Goal: Task Accomplishment & Management: Complete application form

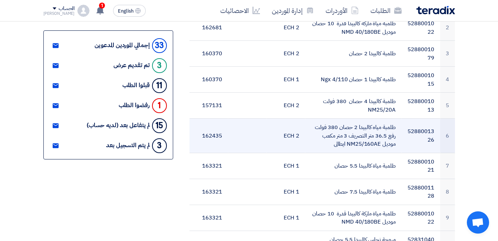
scroll to position [334, 0]
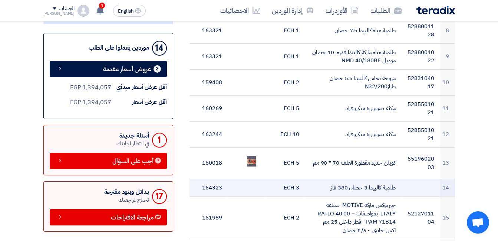
click at [371, 188] on td "طلمبة كالبيدا 3 حصان 380 فاز" at bounding box center [353, 188] width 96 height 18
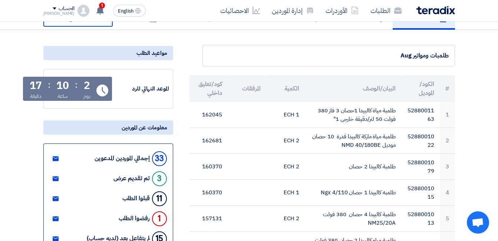
scroll to position [0, 0]
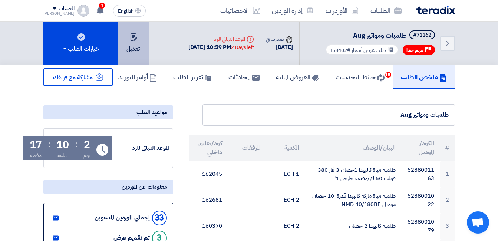
click at [142, 47] on button "تعديل" at bounding box center [133, 44] width 31 height 44
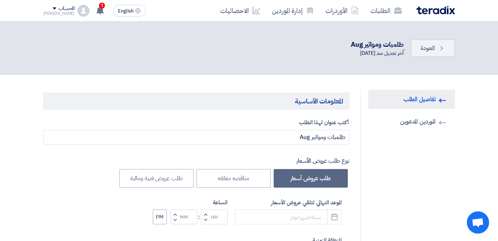
type input "9/3/2025"
type input "10"
type input "59"
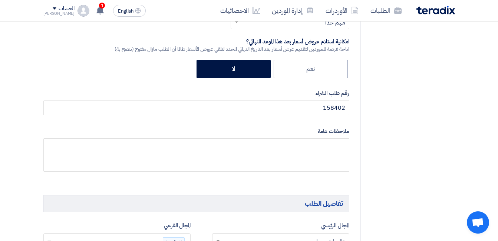
scroll to position [277, 0]
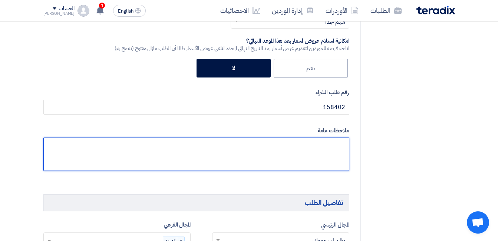
click at [307, 138] on textarea at bounding box center [196, 154] width 306 height 33
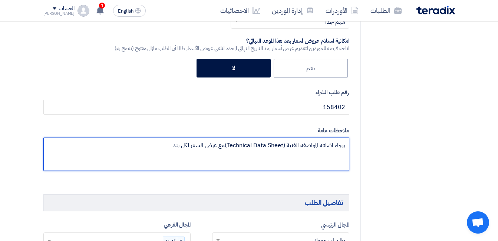
click at [225, 138] on textarea at bounding box center [196, 154] width 306 height 33
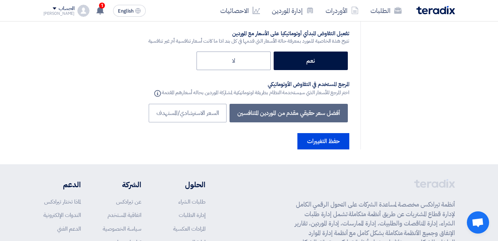
scroll to position [2840, 0]
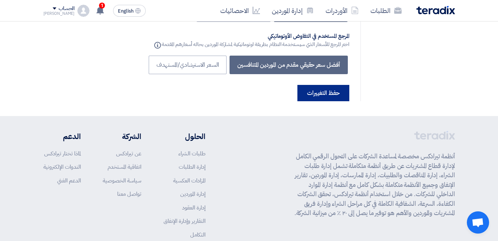
type textarea "برجاء اضافه المواصفه الفنية (Technical Data Sheet) مع عرض السعر لكل بند"
click at [326, 85] on button "حفظ التغييرات" at bounding box center [323, 93] width 52 height 16
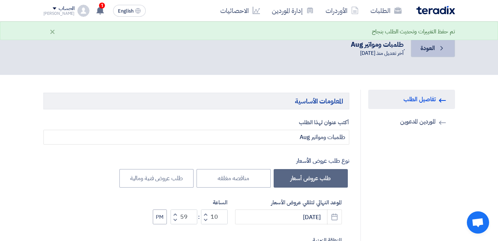
click at [441, 47] on icon "Back" at bounding box center [441, 47] width 7 height 7
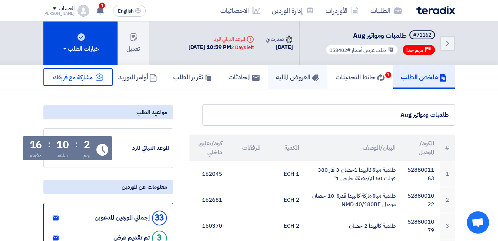
click at [297, 80] on h5 "العروض الماليه" at bounding box center [297, 77] width 43 height 9
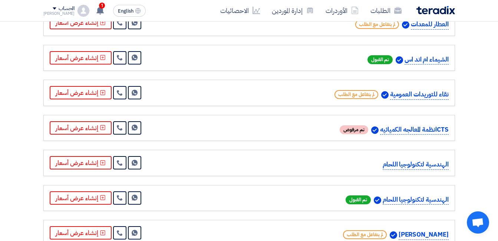
scroll to position [816, 0]
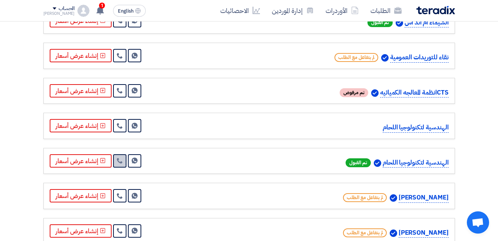
click at [117, 158] on icon at bounding box center [120, 161] width 6 height 6
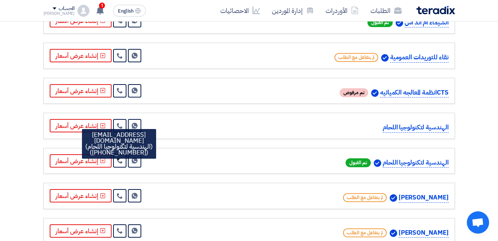
click at [168, 119] on div "الهندسية لتكنولوجيا اللحام Send Message" at bounding box center [249, 126] width 399 height 14
click at [121, 119] on link at bounding box center [119, 125] width 13 height 13
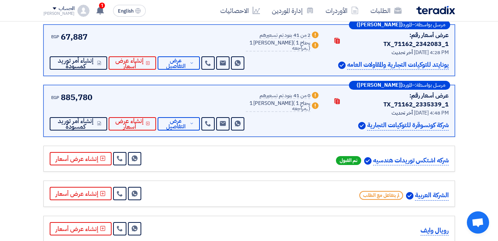
scroll to position [0, 0]
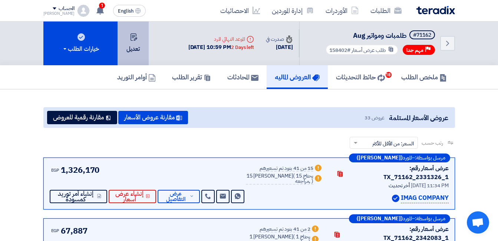
click at [136, 47] on button "تعديل" at bounding box center [133, 44] width 31 height 44
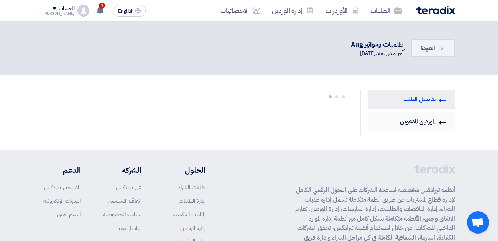
click at [398, 118] on link "Invited Suppliers الموردين المدعوين" at bounding box center [411, 121] width 87 height 19
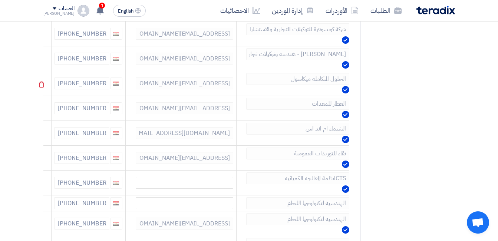
scroll to position [408, 0]
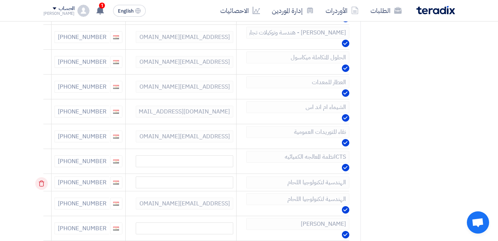
click at [41, 182] on use at bounding box center [42, 184] width 6 height 6
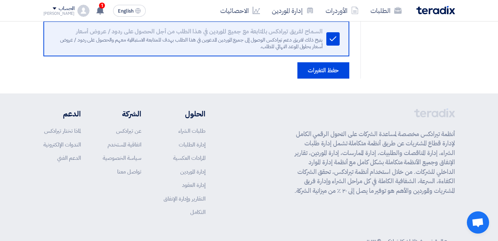
scroll to position [1000, 0]
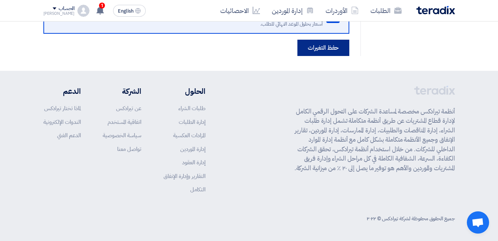
click at [327, 48] on button "حفظ التغيرات" at bounding box center [323, 48] width 52 height 16
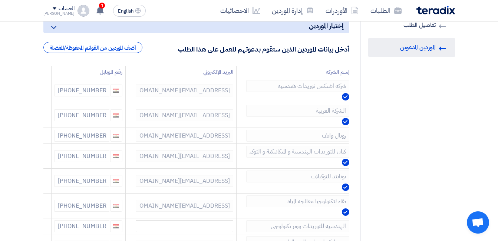
scroll to position [0, 0]
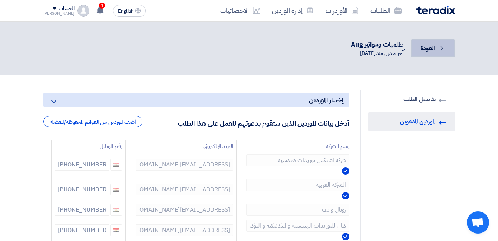
click at [426, 50] on span "العودة" at bounding box center [428, 48] width 14 height 9
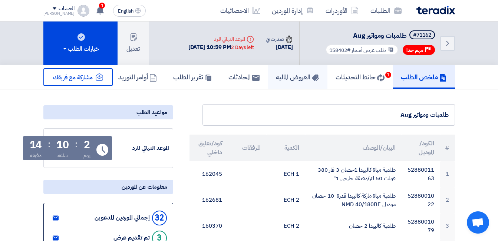
click at [302, 78] on h5 "العروض الماليه" at bounding box center [297, 77] width 43 height 9
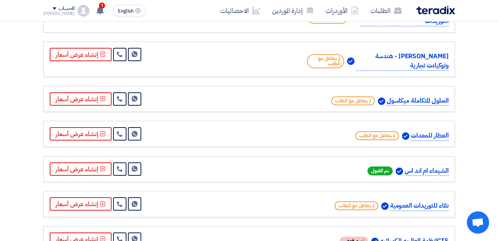
scroll to position [705, 0]
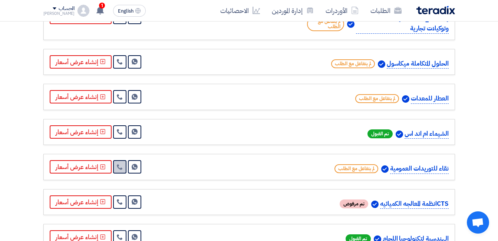
click at [121, 164] on icon at bounding box center [120, 167] width 6 height 6
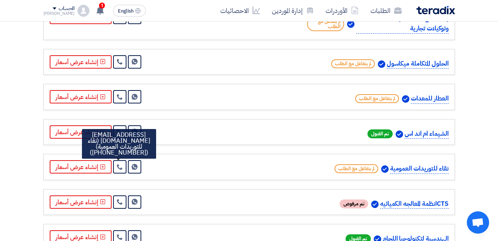
click at [200, 160] on div "نقاء للتوريدات العمومية لم يتفاعل مع الطلب Send Message" at bounding box center [249, 167] width 399 height 14
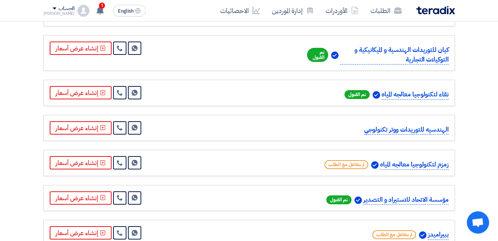
scroll to position [408, 0]
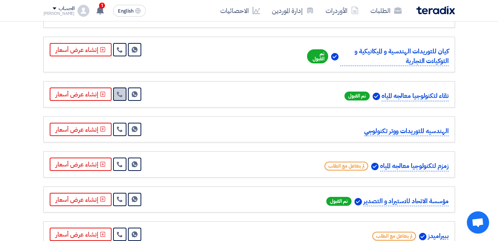
click at [118, 91] on icon at bounding box center [120, 94] width 6 height 6
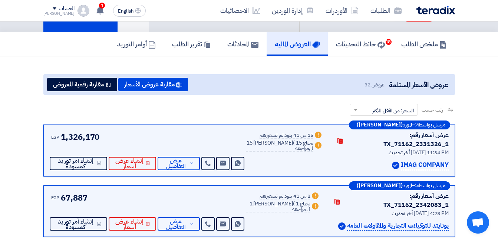
scroll to position [0, 0]
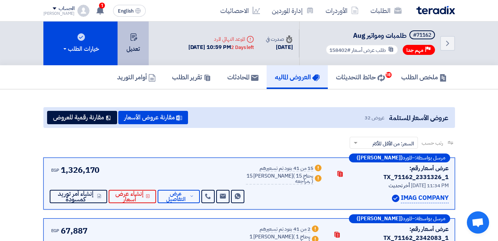
click at [125, 37] on button "تعديل" at bounding box center [133, 44] width 31 height 44
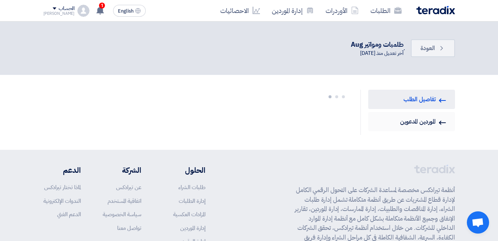
click at [443, 118] on link "Invited Suppliers الموردين المدعوين" at bounding box center [411, 121] width 87 height 19
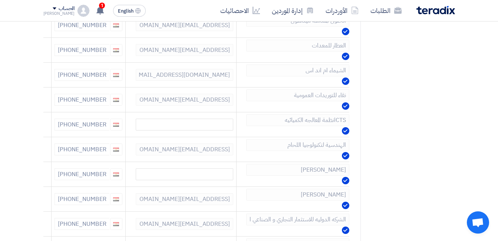
scroll to position [445, 0]
click at [39, 100] on icon at bounding box center [41, 100] width 13 height 13
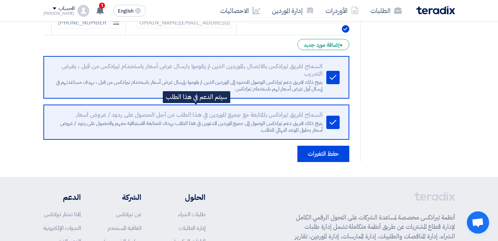
scroll to position [927, 0]
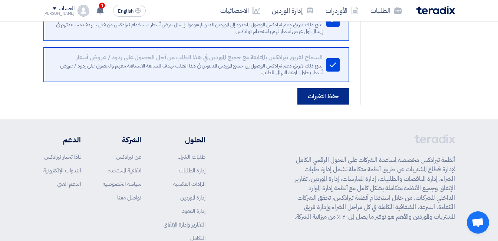
click at [322, 102] on button "حفظ التغيرات" at bounding box center [323, 96] width 52 height 16
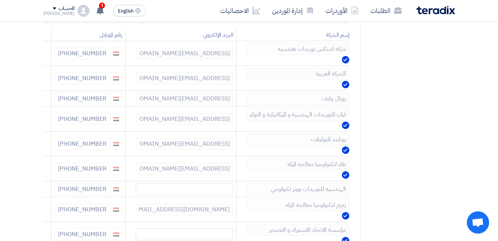
scroll to position [0, 0]
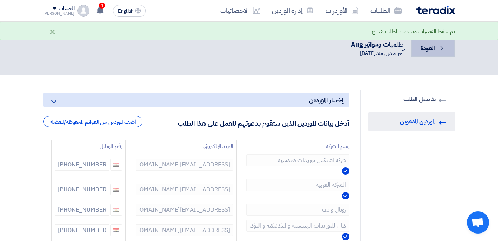
click at [418, 51] on link "Back العودة" at bounding box center [433, 48] width 44 height 18
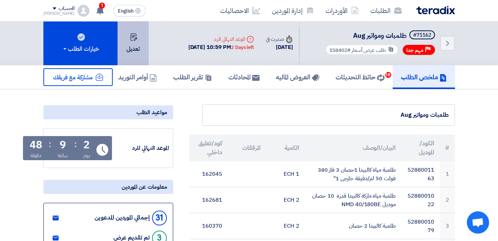
click at [133, 51] on button "تعديل" at bounding box center [133, 44] width 31 height 44
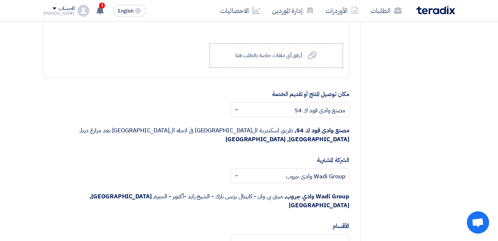
scroll to position [2077, 0]
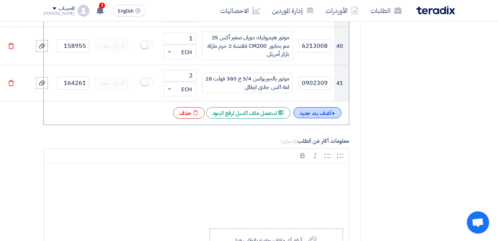
click at [323, 107] on div "+ أضف بند جديد" at bounding box center [317, 112] width 48 height 11
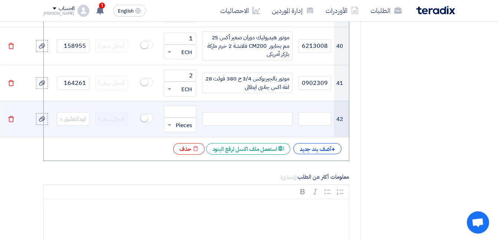
click at [285, 101] on td at bounding box center [247, 119] width 96 height 36
click at [277, 112] on div at bounding box center [247, 118] width 90 height 13
paste div
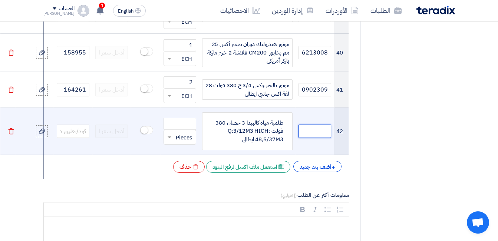
click at [309, 125] on input "text" at bounding box center [315, 131] width 33 height 13
paste input "5288001014"
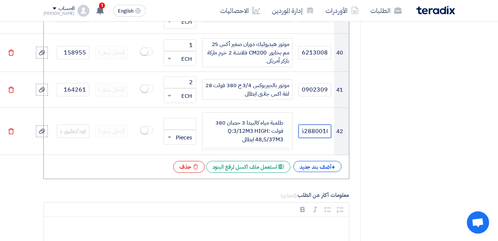
type input "5288001014"
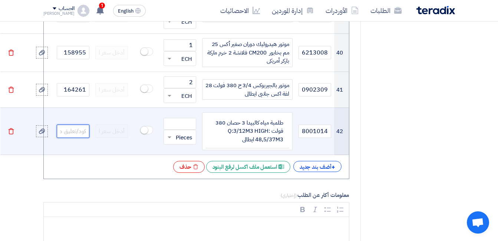
click at [78, 125] on input "text" at bounding box center [73, 131] width 33 height 13
paste input "164207"
type input "164207"
click at [174, 118] on input "number" at bounding box center [180, 124] width 33 height 12
type input "3"
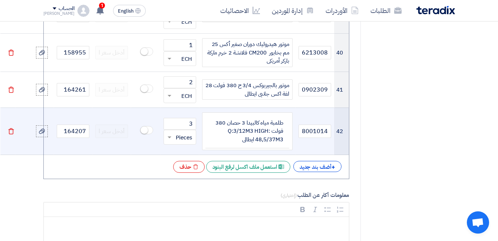
click at [181, 131] on input "text" at bounding box center [185, 137] width 16 height 12
click at [182, 222] on span "ECH" at bounding box center [186, 226] width 11 height 8
click at [327, 161] on div "+ أضف بند جديد" at bounding box center [317, 166] width 48 height 11
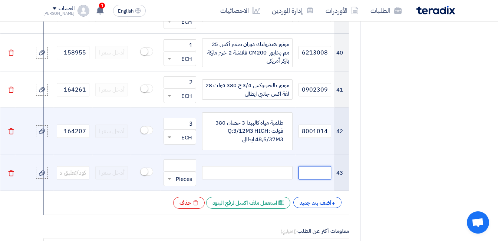
click at [316, 166] on input "text" at bounding box center [315, 172] width 33 height 13
paste input "5288001093"
type input "5288001093"
click at [263, 166] on div at bounding box center [247, 172] width 90 height 13
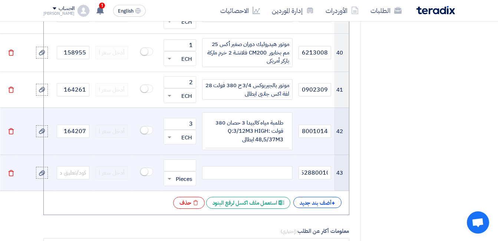
scroll to position [0, 0]
click at [253, 166] on div at bounding box center [247, 172] width 90 height 13
paste div
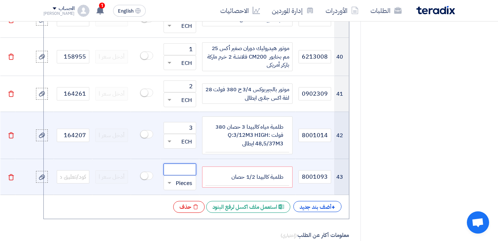
click at [192, 164] on input "number" at bounding box center [180, 170] width 33 height 12
type input "6"
click at [179, 177] on input "text" at bounding box center [185, 183] width 16 height 12
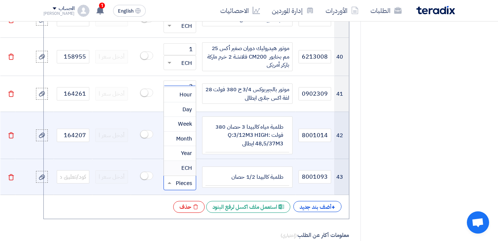
click at [184, 161] on div "ECH" at bounding box center [180, 168] width 32 height 14
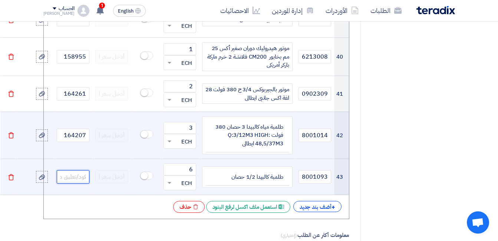
click at [69, 170] on input "text" at bounding box center [73, 176] width 33 height 13
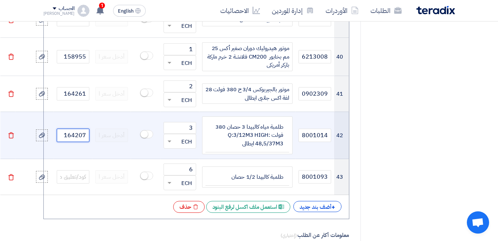
click at [79, 129] on input "164207" at bounding box center [73, 135] width 33 height 13
click at [71, 129] on input "164207" at bounding box center [73, 135] width 33 height 13
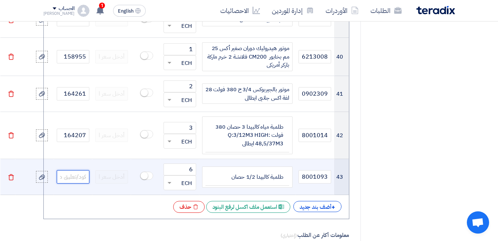
click at [75, 170] on input "text" at bounding box center [73, 176] width 33 height 13
paste input "164207"
type input "164207"
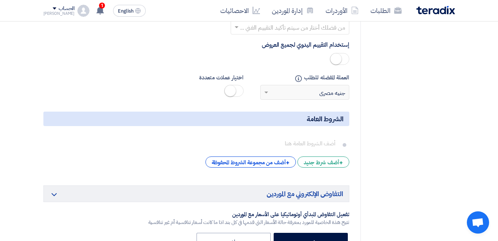
scroll to position [2882, 0]
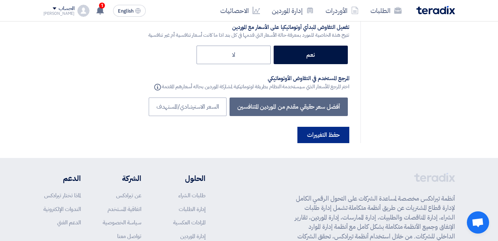
click at [324, 127] on button "حفظ التغييرات" at bounding box center [323, 135] width 52 height 16
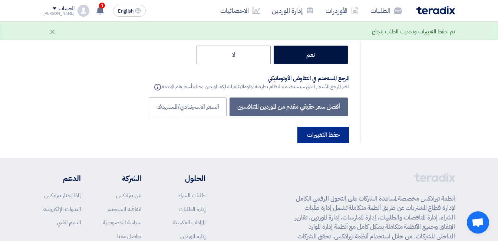
scroll to position [0, 0]
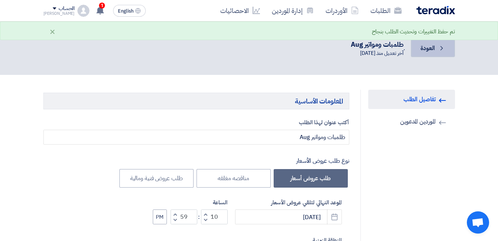
click at [428, 55] on link "Back العودة" at bounding box center [433, 48] width 44 height 18
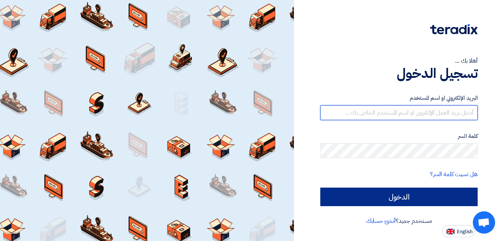
type input "[PERSON_NAME][EMAIL_ADDRESS][DOMAIN_NAME]"
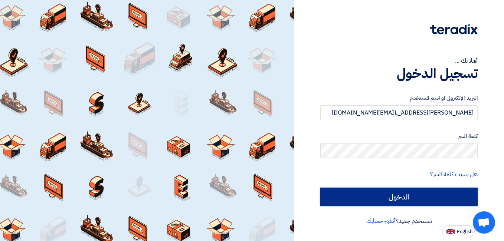
click at [428, 188] on input "الدخول" at bounding box center [398, 197] width 157 height 19
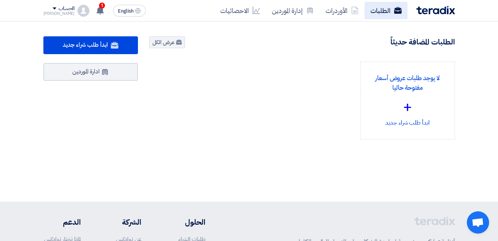
click at [386, 16] on link "الطلبات" at bounding box center [386, 10] width 43 height 17
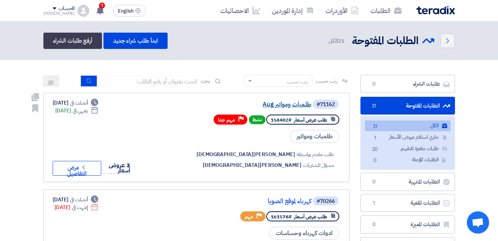
click at [307, 108] on link "طلمبات ومواتير Aug" at bounding box center [237, 104] width 148 height 7
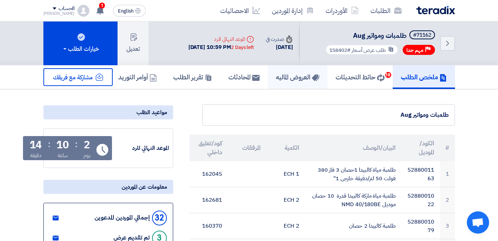
click at [302, 75] on h5 "العروض الماليه" at bounding box center [297, 77] width 43 height 9
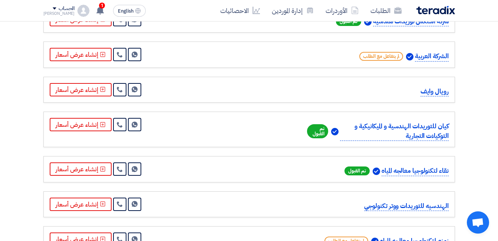
scroll to position [334, 0]
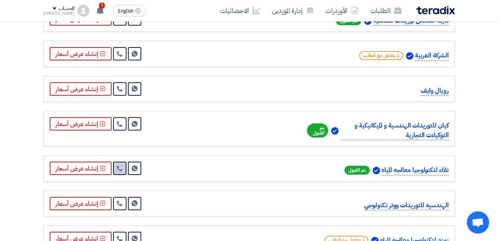
click at [124, 162] on link at bounding box center [119, 168] width 13 height 13
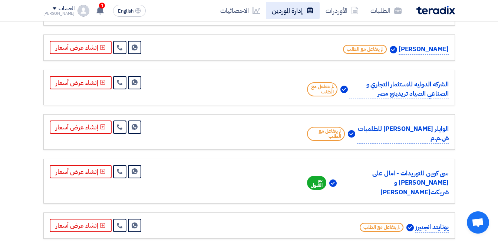
scroll to position [705, 0]
